Goal: Information Seeking & Learning: Find specific fact

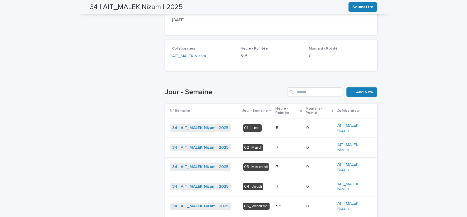
scroll to position [151, 0]
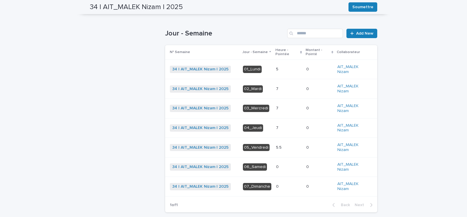
click at [276, 68] on p at bounding box center [289, 69] width 26 height 5
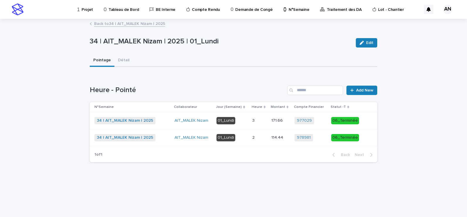
click at [122, 22] on link "Back to 34 | AIT_MALEK Nizam | 2025" at bounding box center [129, 23] width 71 height 7
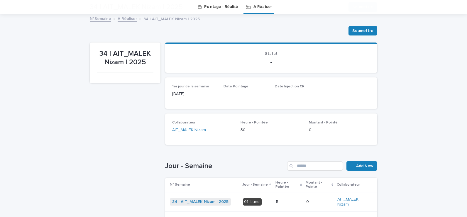
scroll to position [107, 0]
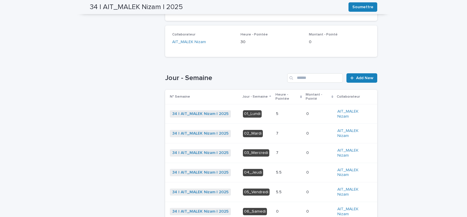
click at [279, 135] on p at bounding box center [289, 133] width 26 height 5
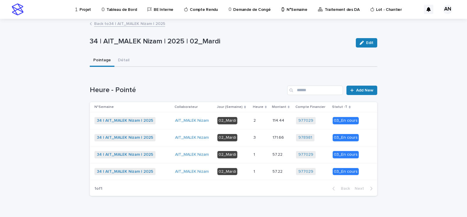
click at [259, 120] on p at bounding box center [260, 120] width 14 height 5
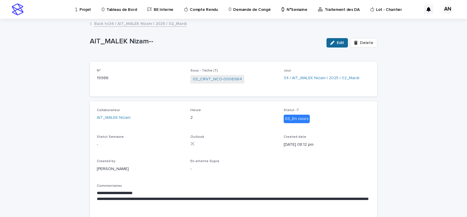
click at [336, 43] on div "button" at bounding box center [333, 43] width 6 height 4
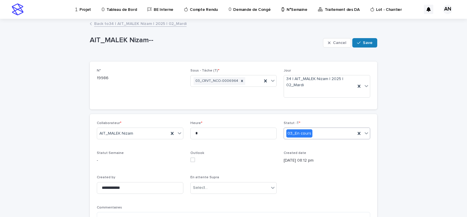
click at [365, 135] on icon at bounding box center [366, 133] width 6 height 6
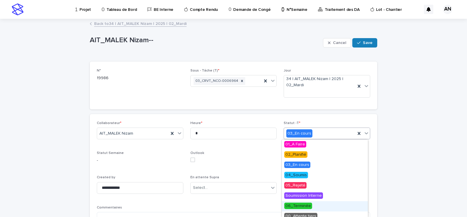
click at [305, 208] on span "06_Terminée" at bounding box center [298, 206] width 28 height 6
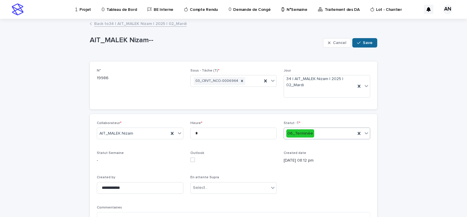
click at [360, 44] on div "button" at bounding box center [360, 43] width 6 height 4
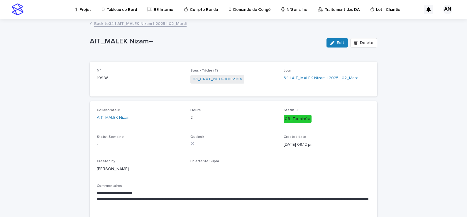
click at [125, 22] on link "Back to 34 | AIT_MALEK Nizam | 2025 | 02_Mardi" at bounding box center [140, 23] width 92 height 7
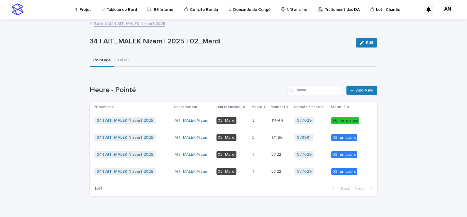
click at [255, 138] on p "3" at bounding box center [254, 137] width 4 height 6
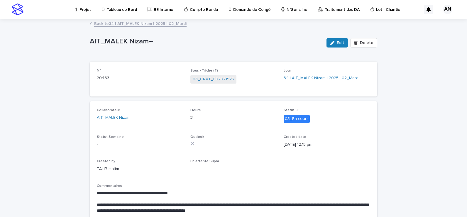
click at [160, 23] on link "Back to 34 | AIT_MALEK Nizam | 2025 | 02_Mardi" at bounding box center [140, 23] width 92 height 7
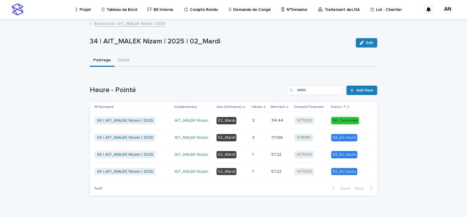
click at [260, 153] on p at bounding box center [259, 154] width 14 height 5
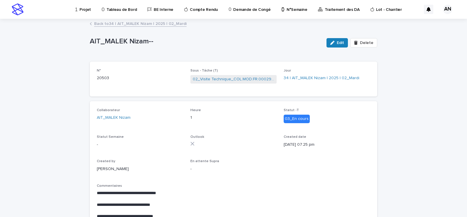
click at [172, 25] on link "Back to 34 | AIT_MALEK Nizam | 2025 | 02_Mardi" at bounding box center [140, 23] width 92 height 7
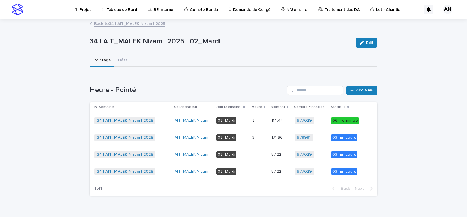
click at [150, 22] on link "Back to 34 | AIT_MALEK Nizam | 2025" at bounding box center [129, 23] width 71 height 7
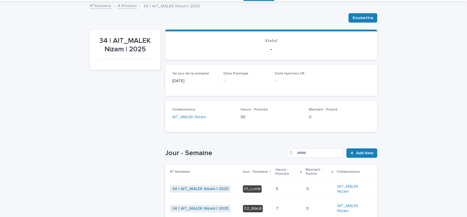
scroll to position [120, 0]
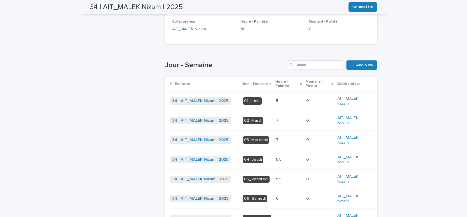
click at [286, 157] on p at bounding box center [289, 159] width 26 height 5
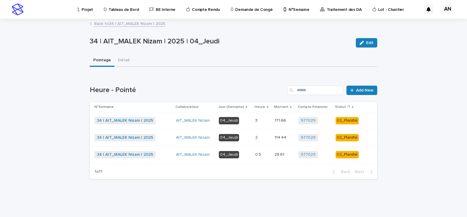
click at [263, 121] on p at bounding box center [262, 120] width 15 height 5
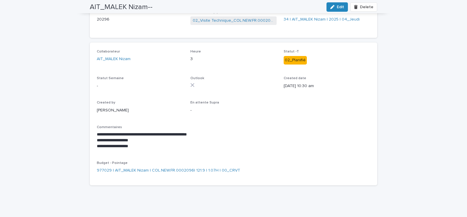
scroll to position [29, 0]
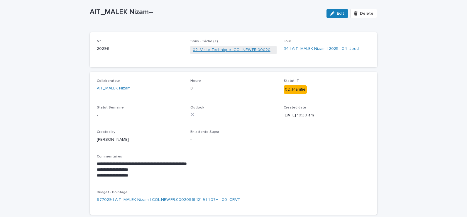
click at [236, 48] on link "02_Visite Technique_COL.NEW.FR.0002096" at bounding box center [234, 50] width 82 height 6
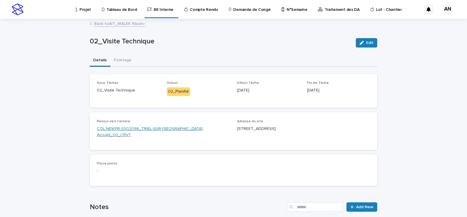
click at [196, 130] on link "COL.NEW.FR.0002096_TRIEL-SUR-[GEOGRAPHIC_DATA] Accueil_00_CRVT" at bounding box center [163, 132] width 133 height 12
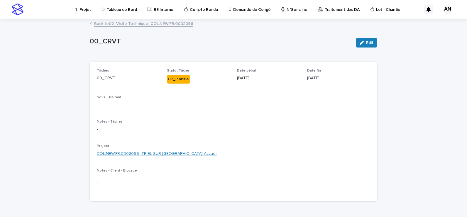
click at [207, 155] on link "COL.NEW.FR.0002096_TRIEL-SUR-[GEOGRAPHIC_DATA] Accueil" at bounding box center [157, 154] width 121 height 6
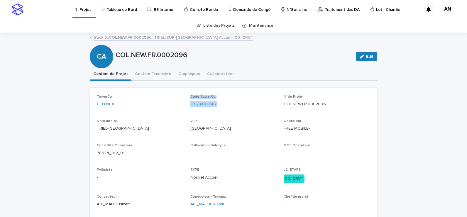
drag, startPoint x: 223, startPoint y: 104, endPoint x: 183, endPoint y: 107, distance: 40.3
click at [183, 107] on div "TowerCo CELLNEX Code TowerCo FR-78-008587 N°de Projet COL.NEW.FR.0002096 Nom du…" at bounding box center [233, 153] width 273 height 117
drag, startPoint x: 183, startPoint y: 107, endPoint x: 223, endPoint y: 111, distance: 40.1
click at [223, 111] on div "Code TowerCo FR-78-008587" at bounding box center [233, 103] width 86 height 17
drag, startPoint x: 223, startPoint y: 107, endPoint x: 186, endPoint y: 110, distance: 36.5
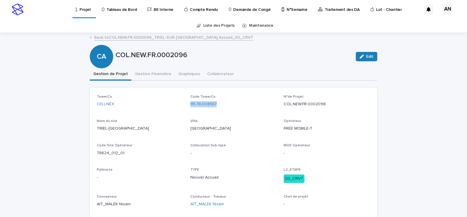
click at [186, 110] on div "TowerCo CELLNEX Code TowerCo FR-78-008587 N°de Projet COL.NEW.FR.0002096 Nom du…" at bounding box center [233, 153] width 273 height 117
copy link "FR-78-008587"
click at [239, 114] on div "TowerCo CELLNEX Code TowerCo FR-78-008587 N°de Projet COL.NEW.FR.0002096 Nom du…" at bounding box center [233, 153] width 273 height 117
drag, startPoint x: 223, startPoint y: 104, endPoint x: 186, endPoint y: 107, distance: 36.2
click at [186, 107] on div "TowerCo CELLNEX Code TowerCo FR-78-008587 N°de Projet COL.NEW.FR.0002096 Nom du…" at bounding box center [233, 153] width 273 height 117
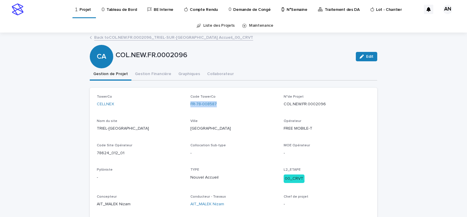
copy link "FR-78-008587"
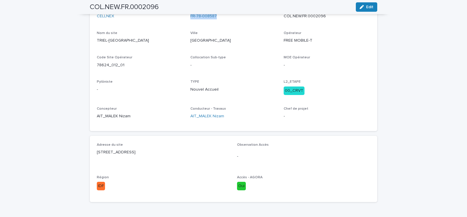
drag, startPoint x: 171, startPoint y: 147, endPoint x: 173, endPoint y: 152, distance: 5.7
click at [173, 152] on div "Adresse du site [STREET_ADDRESS]" at bounding box center [163, 151] width 133 height 17
copy div "[STREET_ADDRESS]"
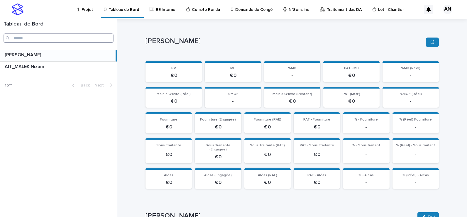
click at [54, 40] on input "Search" at bounding box center [59, 37] width 110 height 9
click at [89, 11] on p "Projet" at bounding box center [87, 6] width 11 height 12
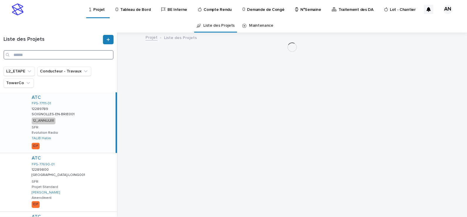
click at [54, 57] on input "Search" at bounding box center [59, 54] width 110 height 9
paste input "**********"
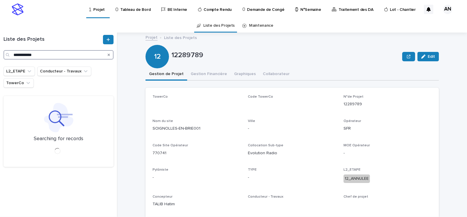
type input "**********"
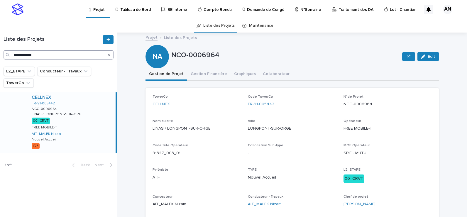
scroll to position [29, 0]
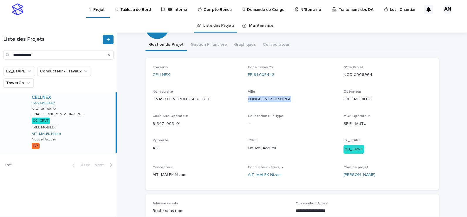
drag, startPoint x: 303, startPoint y: 100, endPoint x: 243, endPoint y: 106, distance: 59.8
click at [243, 106] on div "TowerCo CELLNEX Code TowerCo FR-91-005442 N°de Projet NCO-0006964 Nom du site L…" at bounding box center [291, 123] width 279 height 117
copy p "LONGPONT-SUR-ORGE"
drag, startPoint x: 245, startPoint y: 149, endPoint x: 279, endPoint y: 149, distance: 34.0
click at [279, 149] on div "TowerCo CELLNEX Code TowerCo FR-91-005442 N°de Projet NCO-0006964 Nom du site L…" at bounding box center [291, 123] width 279 height 117
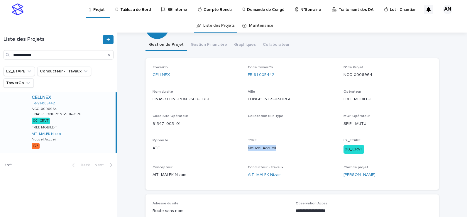
copy p "Nouvel Accueil"
drag, startPoint x: 337, startPoint y: 99, endPoint x: 376, endPoint y: 99, distance: 38.7
click at [376, 99] on div "TowerCo CELLNEX Code TowerCo FR-91-005442 N°de Projet NCO-0006964 Nom du site L…" at bounding box center [291, 123] width 279 height 117
copy p "FREE MOBILE-T"
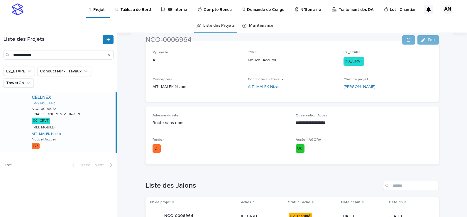
scroll to position [88, 0]
